Goal: Information Seeking & Learning: Learn about a topic

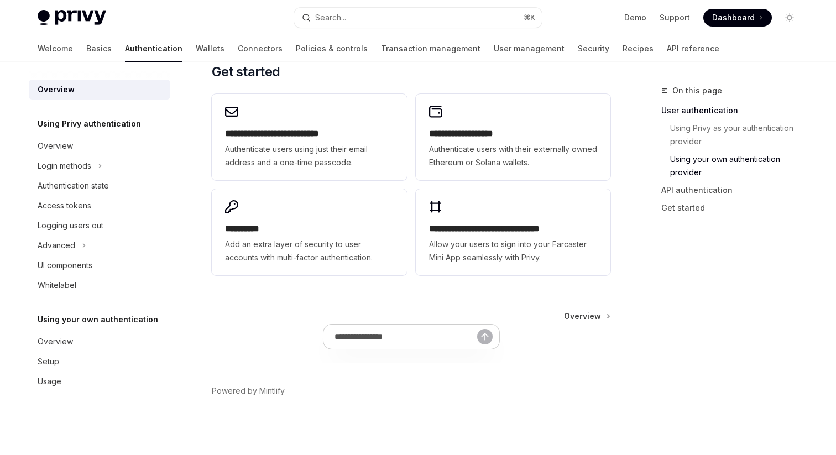
scroll to position [947, 0]
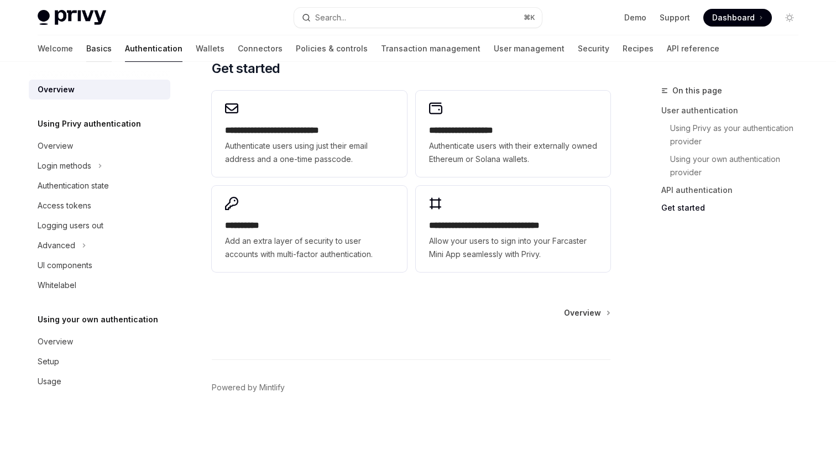
click at [86, 49] on link "Basics" at bounding box center [98, 48] width 25 height 27
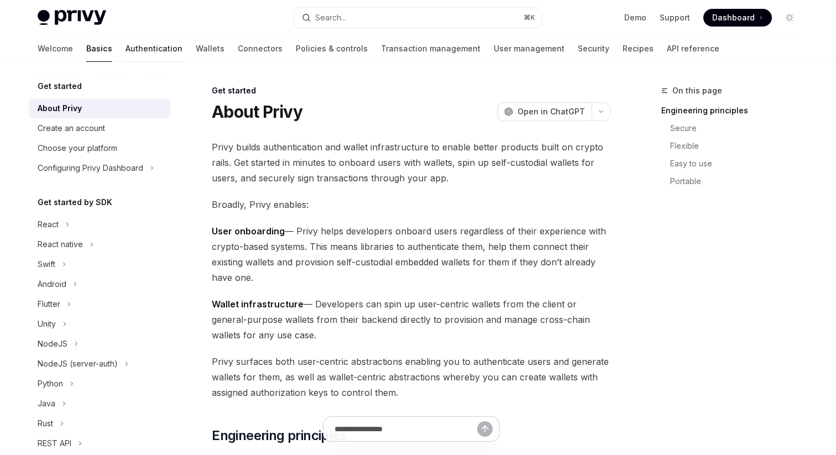
click at [126, 51] on link "Authentication" at bounding box center [154, 48] width 57 height 27
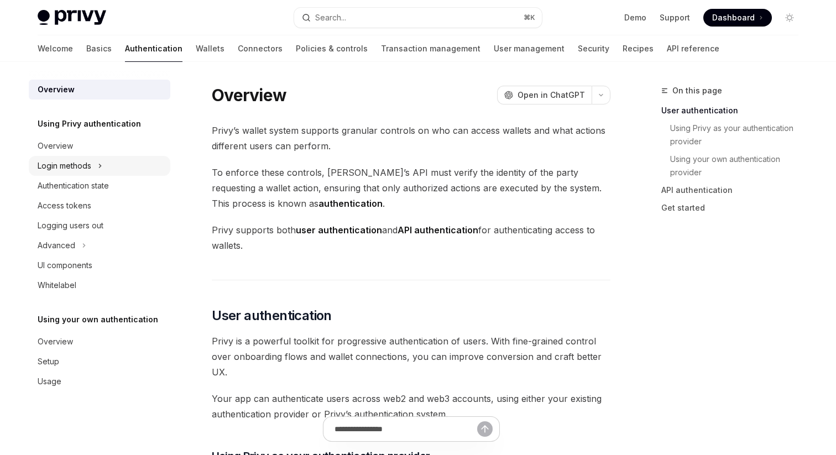
click at [76, 173] on button "Login methods" at bounding box center [100, 166] width 142 height 20
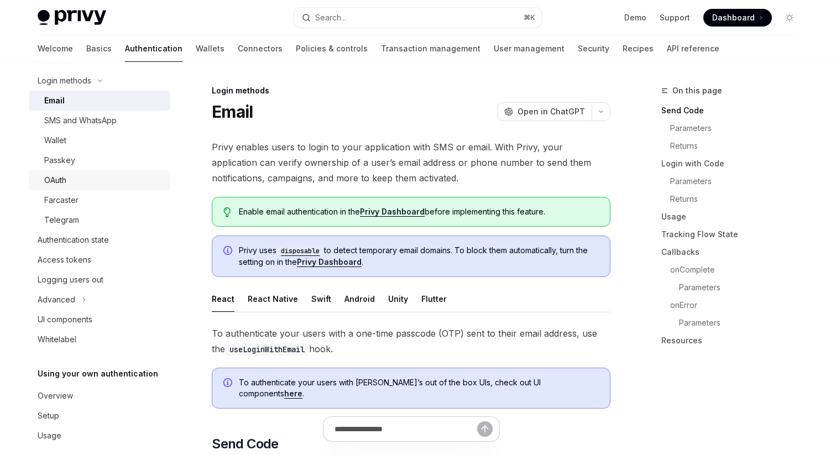
scroll to position [89, 0]
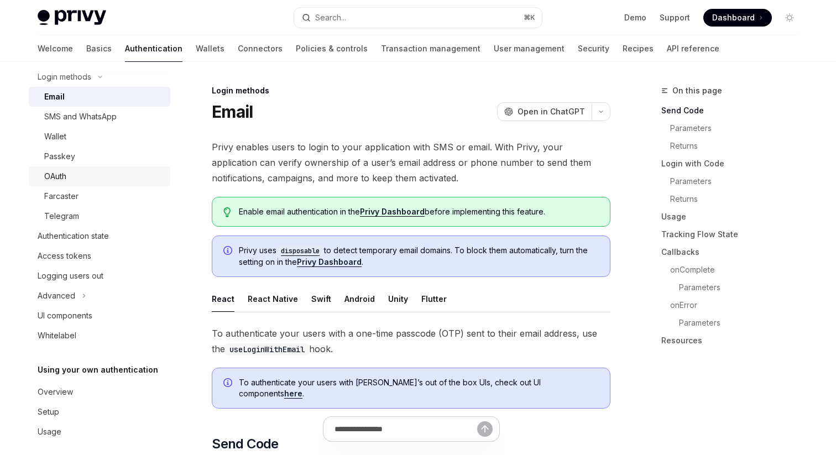
click at [84, 168] on link "OAuth" at bounding box center [100, 176] width 142 height 20
type textarea "*"
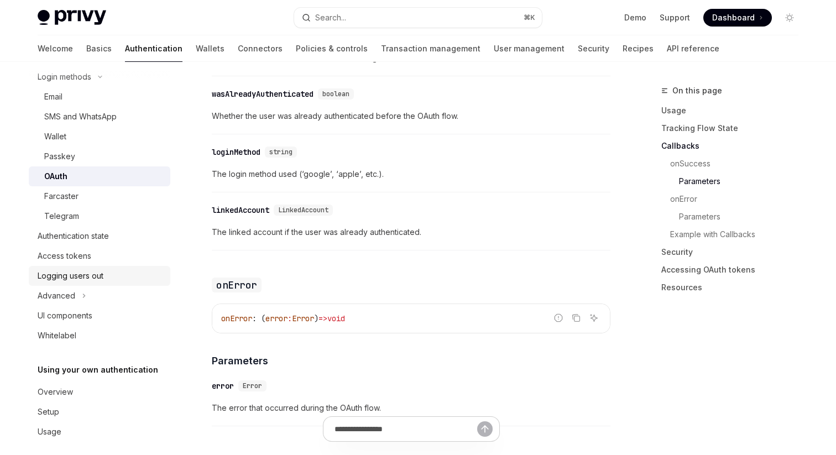
scroll to position [98, 0]
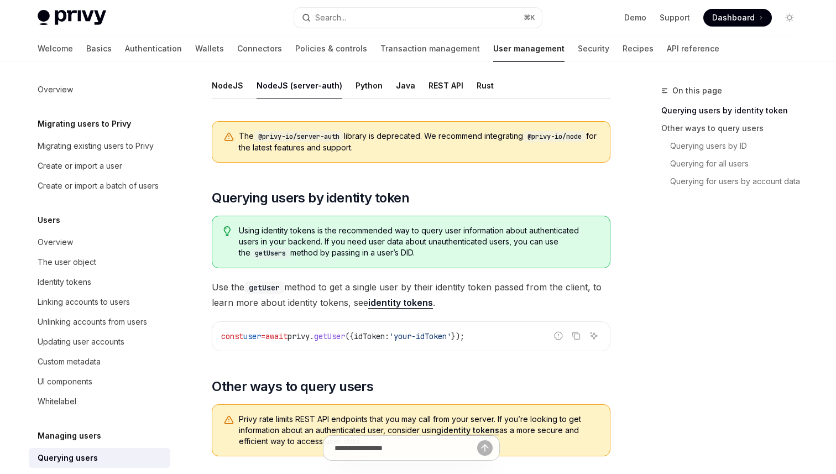
scroll to position [93, 0]
